Goal: Task Accomplishment & Management: Manage account settings

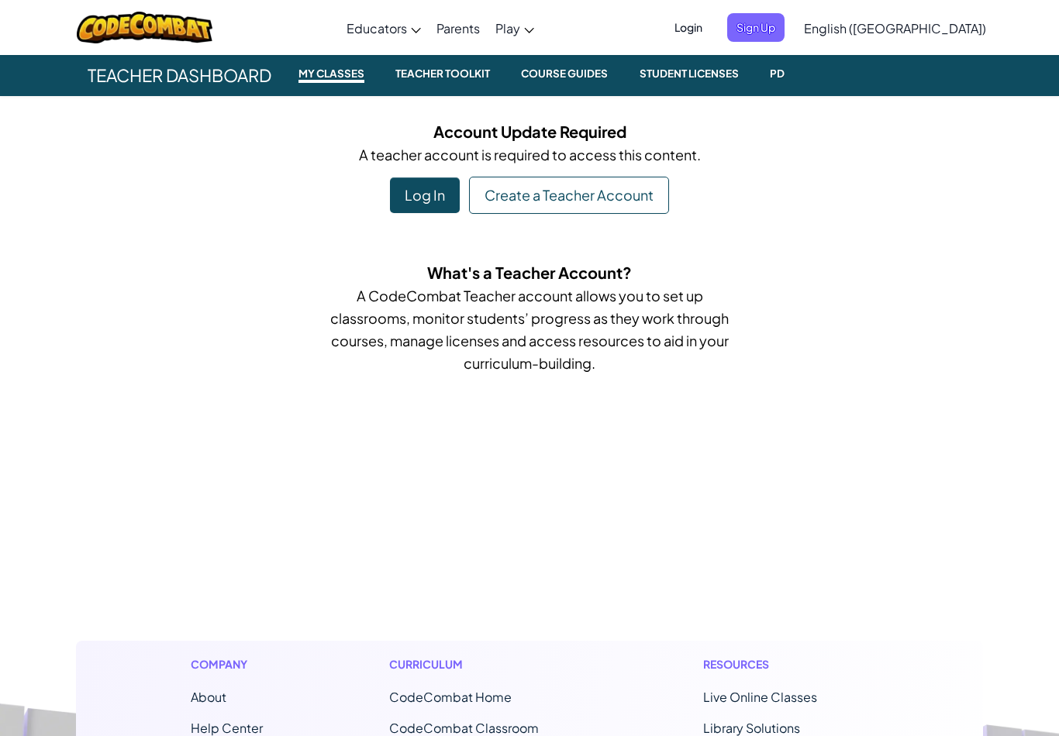
click at [711, 28] on span "Login" at bounding box center [688, 27] width 47 height 29
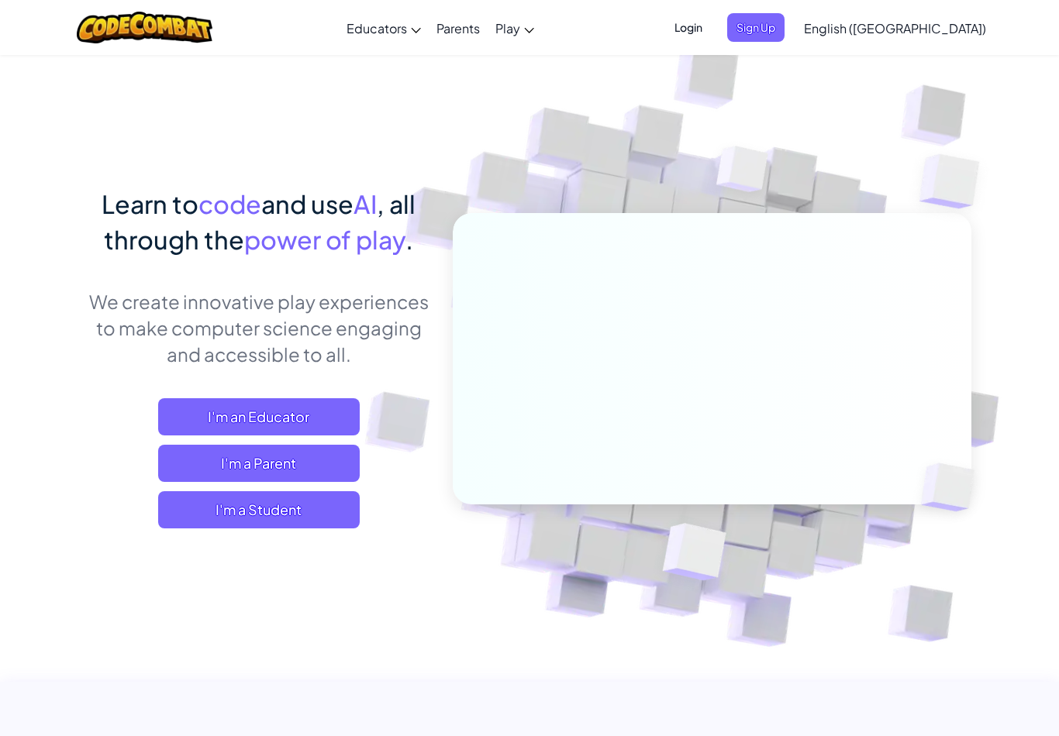
click at [711, 30] on span "Login" at bounding box center [688, 27] width 47 height 29
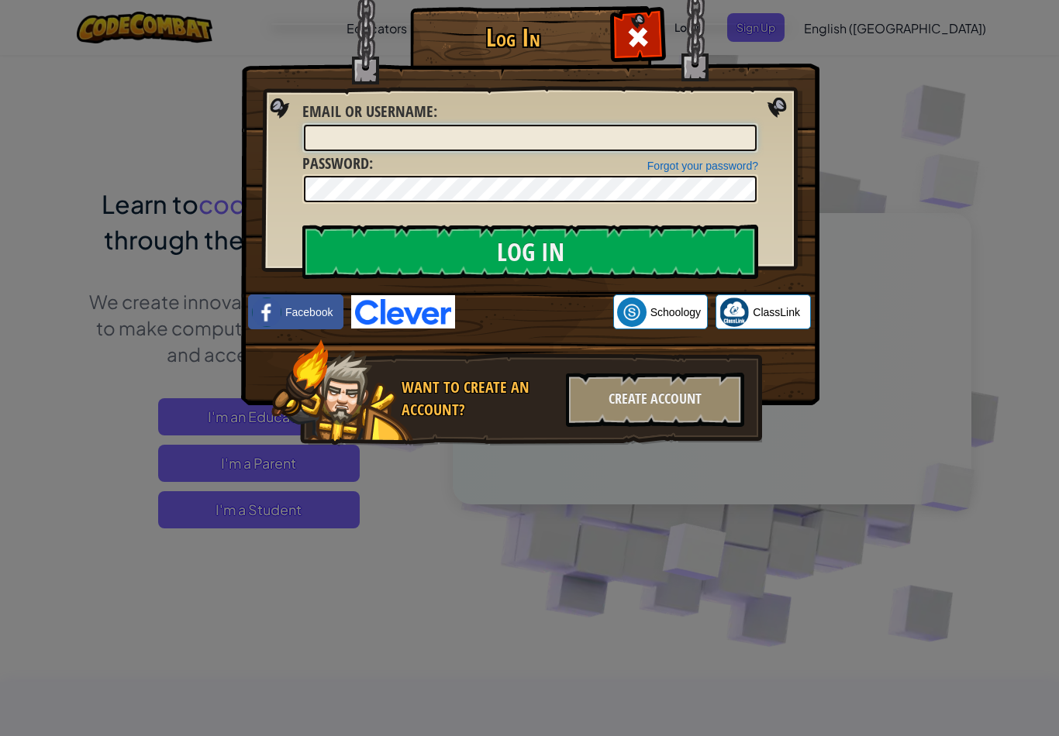
type input "[EMAIL_ADDRESS][DOMAIN_NAME]"
click at [530, 252] on input "Log In" at bounding box center [530, 252] width 456 height 54
click at [633, 255] on input "Log In" at bounding box center [530, 252] width 456 height 54
